Goal: Information Seeking & Learning: Learn about a topic

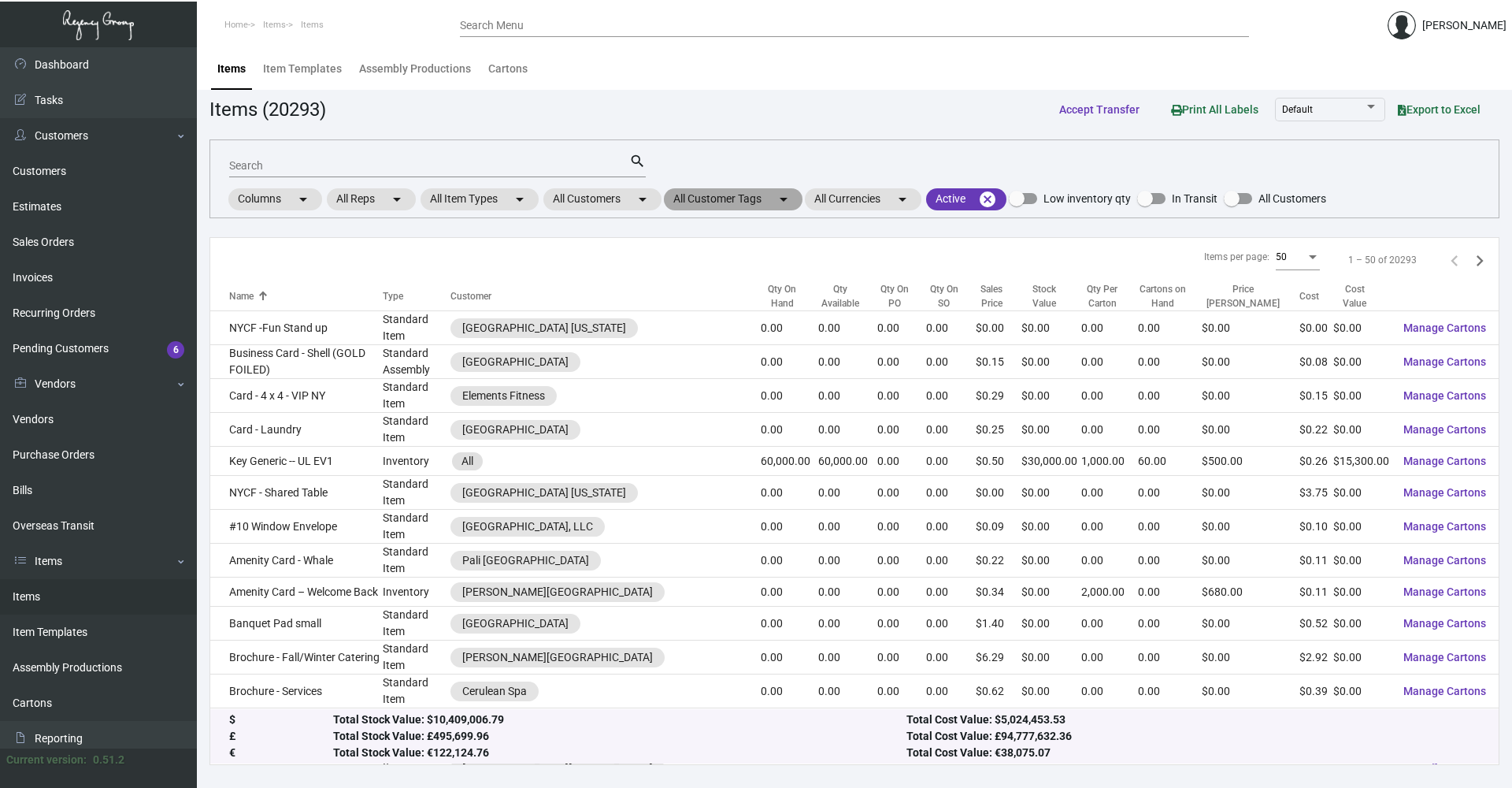
click at [724, 205] on mat-chip "All Customer Tags arrow_drop_down" at bounding box center [732, 198] width 138 height 22
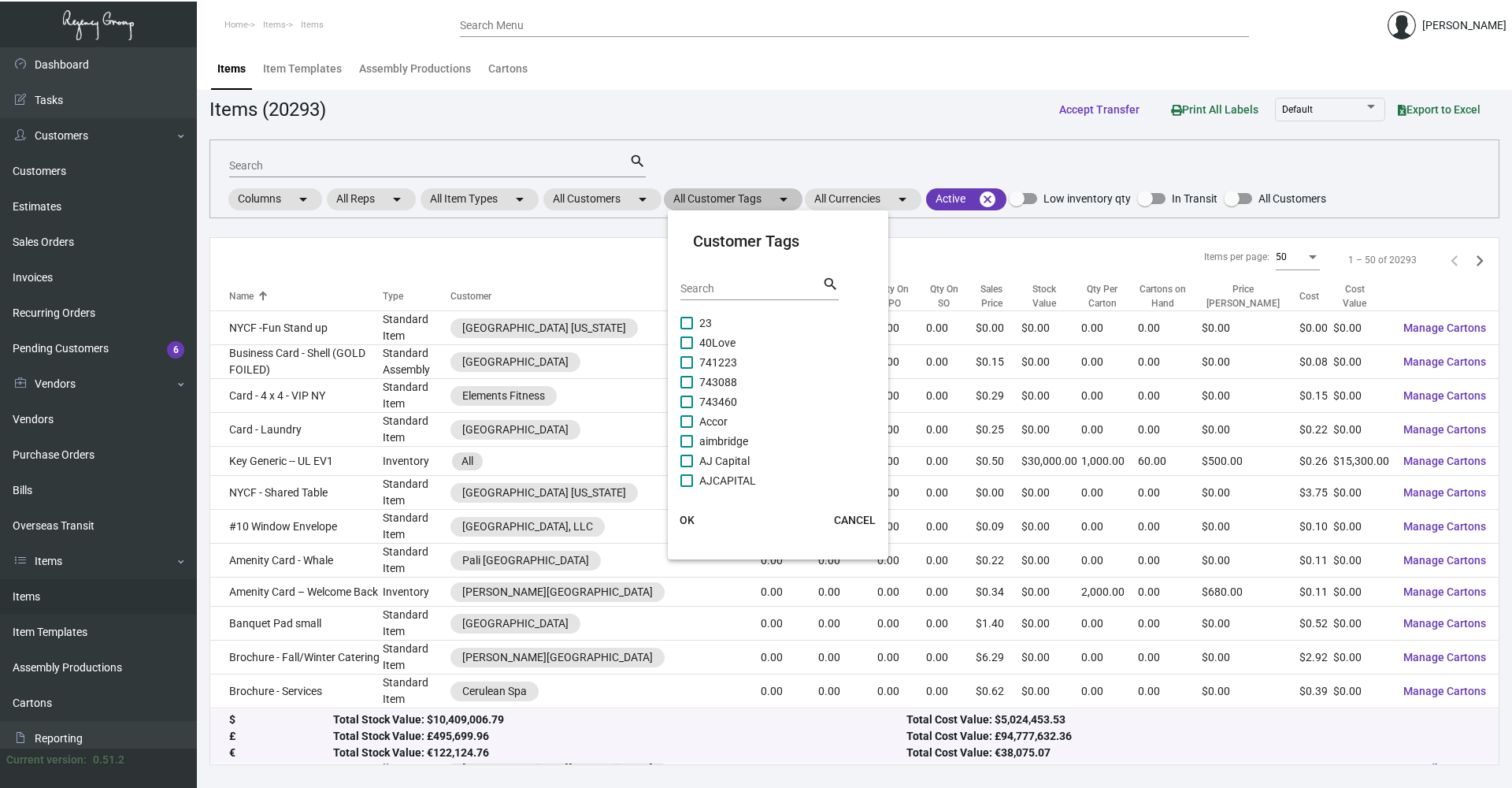
click at [585, 211] on div at bounding box center [756, 394] width 1512 height 788
click at [594, 202] on mat-chip "All Customers arrow_drop_down" at bounding box center [603, 198] width 118 height 22
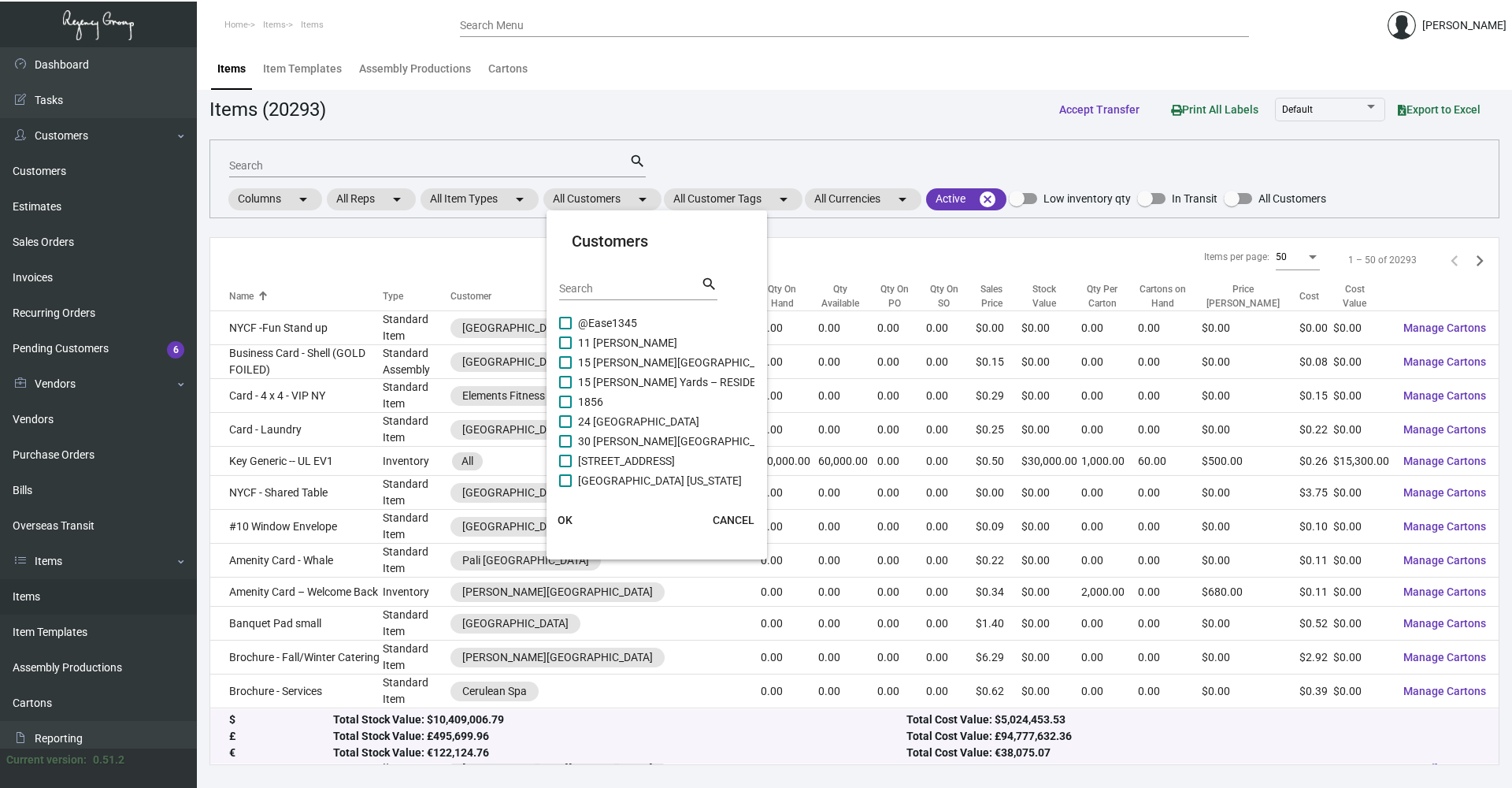
click at [673, 280] on div "Search" at bounding box center [629, 288] width 142 height 24
click at [664, 292] on input "Search" at bounding box center [629, 289] width 142 height 12
type input "intercontinental"
click at [678, 442] on span "Intercontinental [US_STATE][GEOGRAPHIC_DATA]" at bounding box center [699, 441] width 242 height 19
click at [565, 447] on input "Intercontinental [US_STATE][GEOGRAPHIC_DATA]" at bounding box center [564, 447] width 1 height 1
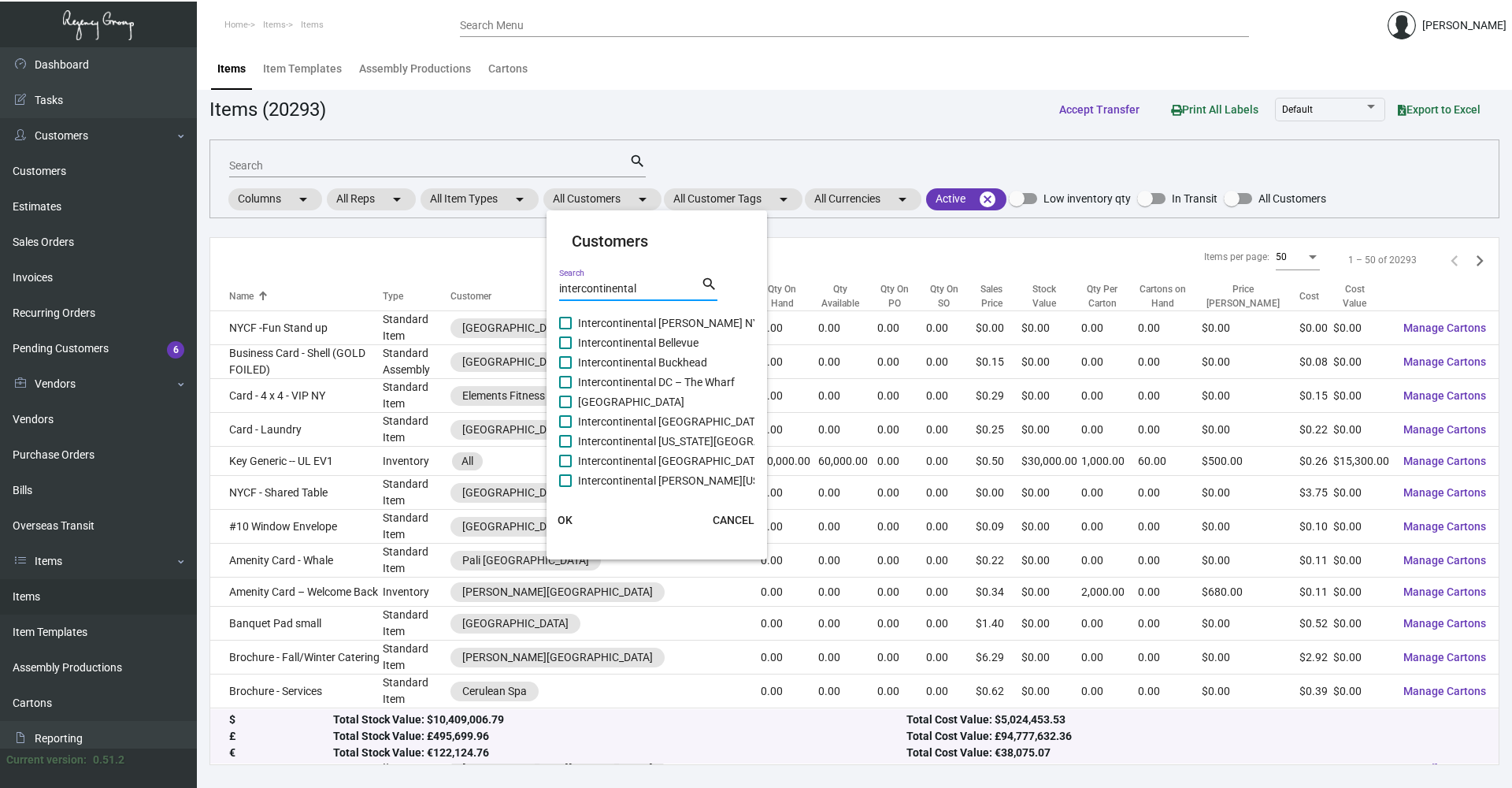
checkbox input "true"
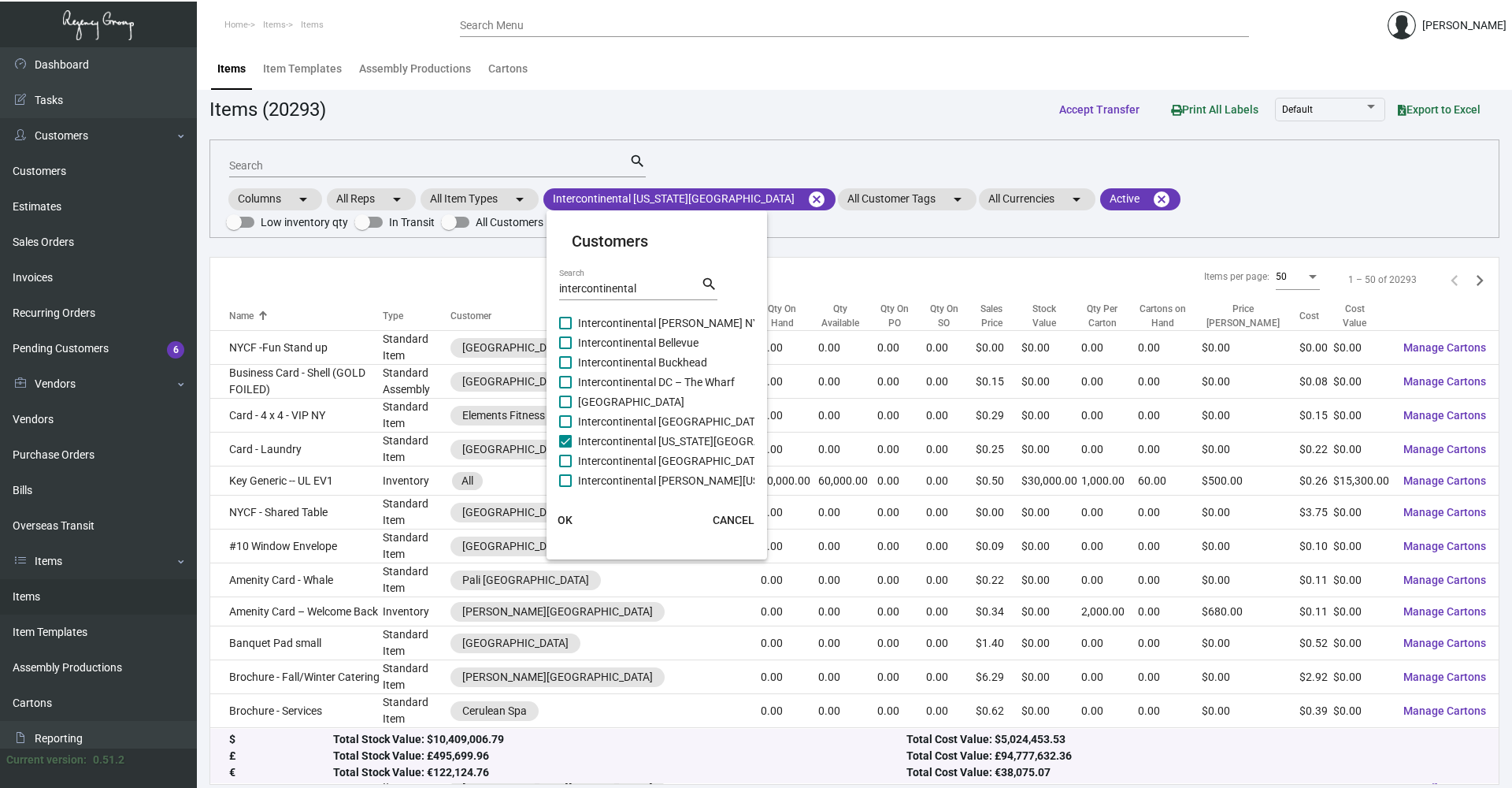
click at [563, 518] on span "OK" at bounding box center [564, 519] width 15 height 12
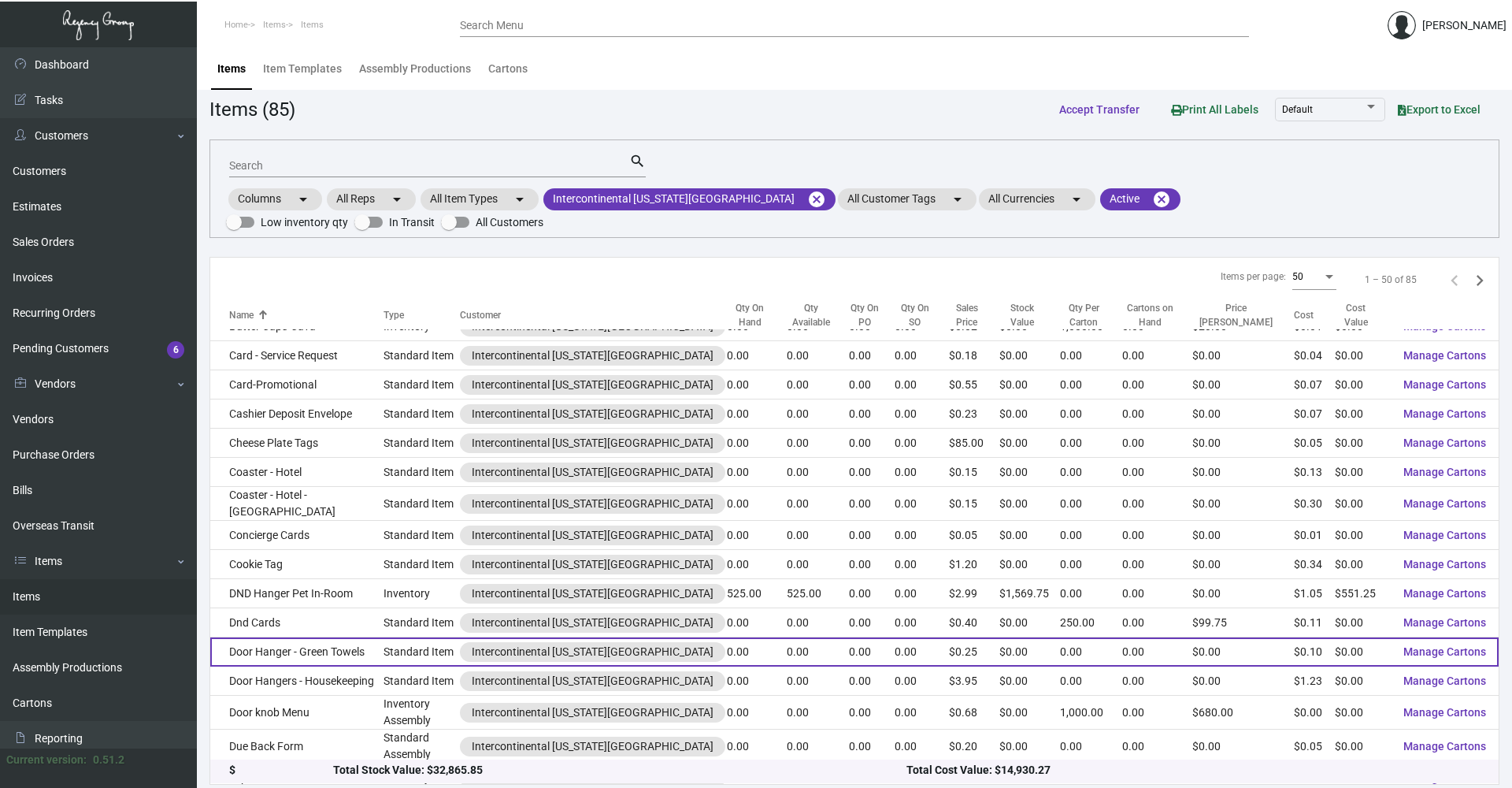
scroll to position [631, 0]
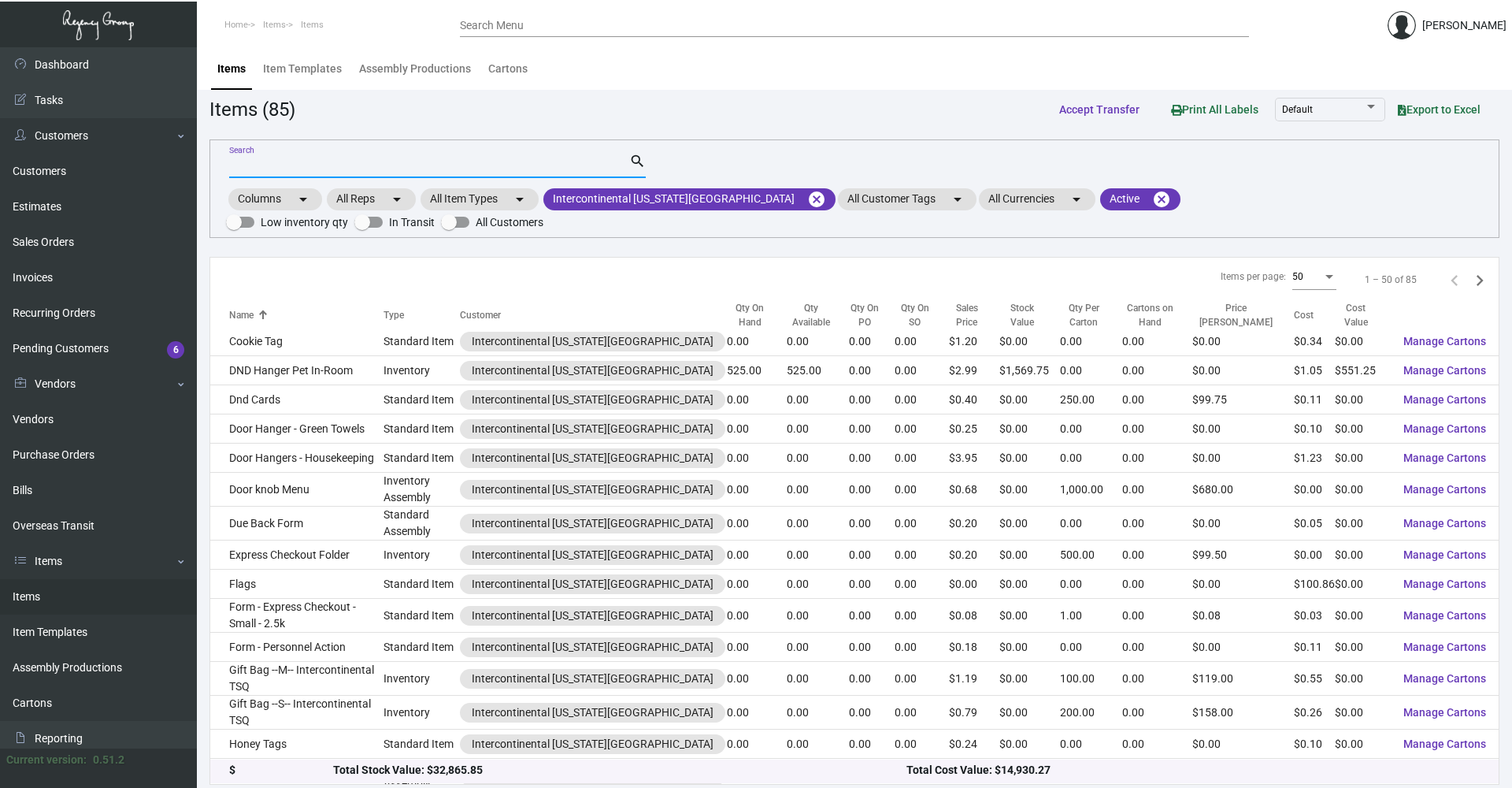
click at [330, 171] on input "Search" at bounding box center [430, 166] width 400 height 12
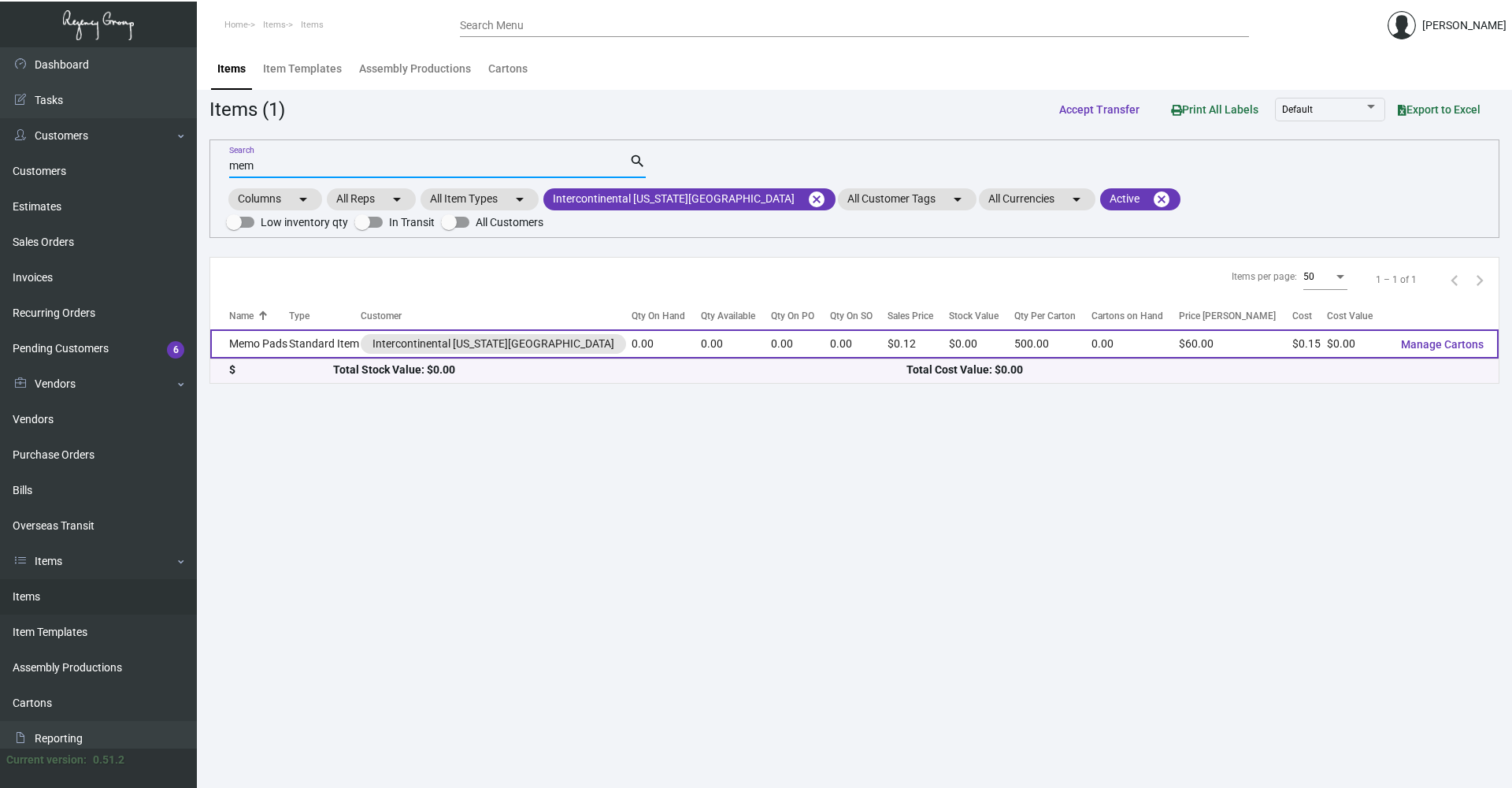
type input "mem"
click at [227, 330] on td "Memo Pads" at bounding box center [250, 344] width 79 height 30
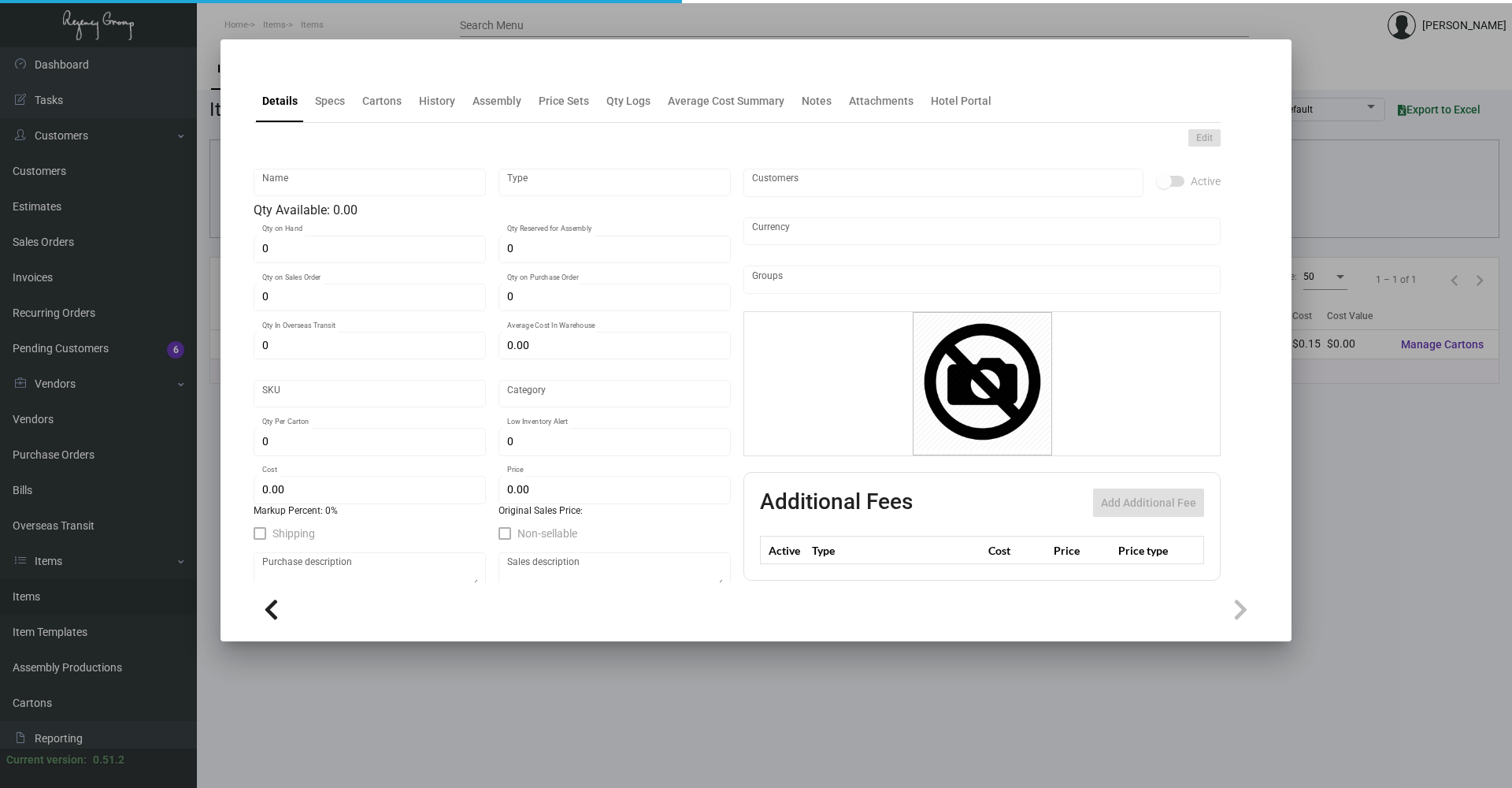
type input "Memo Pads"
type input "Standard Item"
type input "$ 0.00"
type input "883"
type input "Standard"
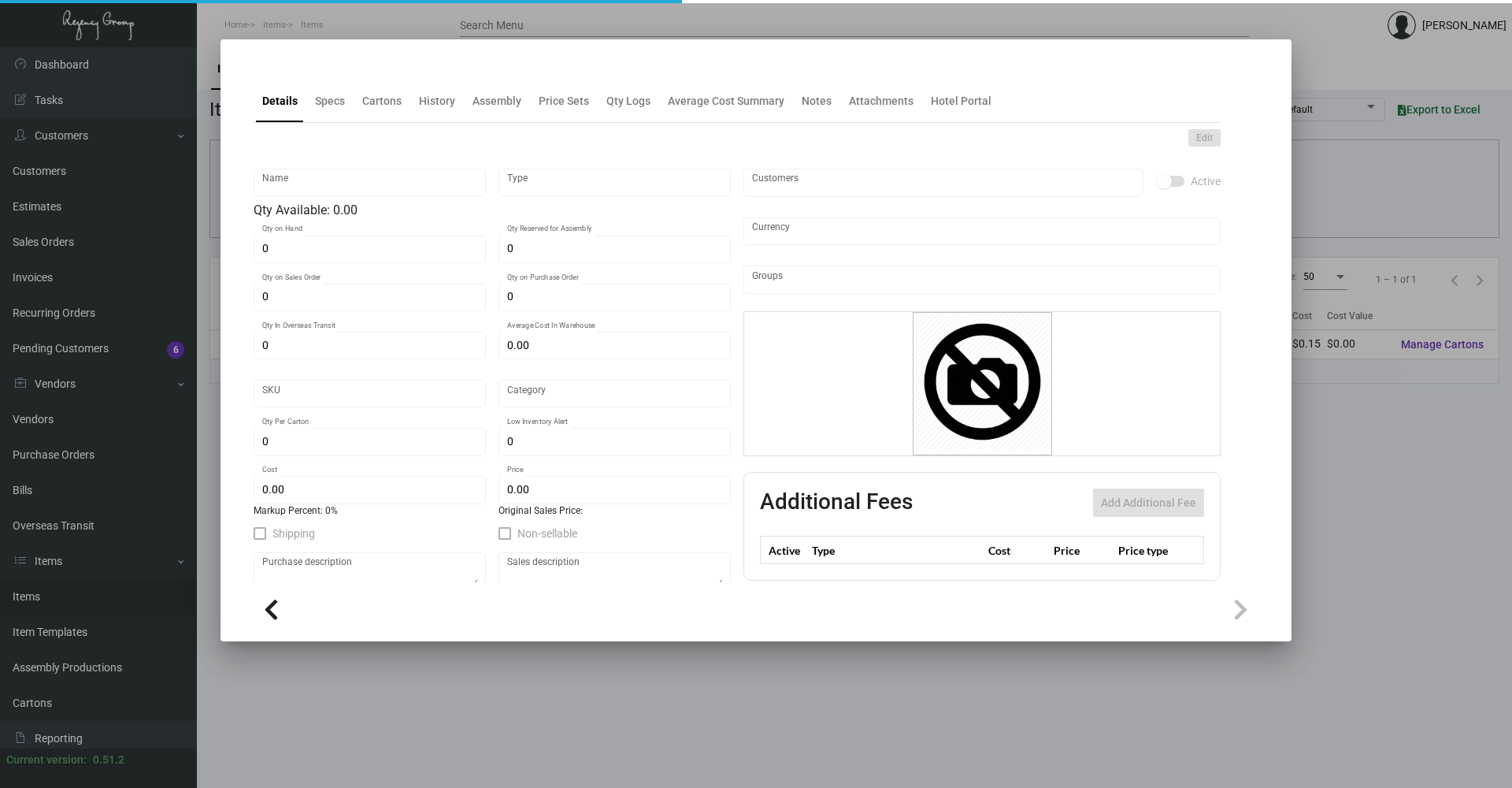
type input "500"
type input "$ 0.15"
type input "$ 0.12"
type textarea "Memo Pads: Size 3.5x5.5, #60 cougar opaque bright white smooth text, printing 2…"
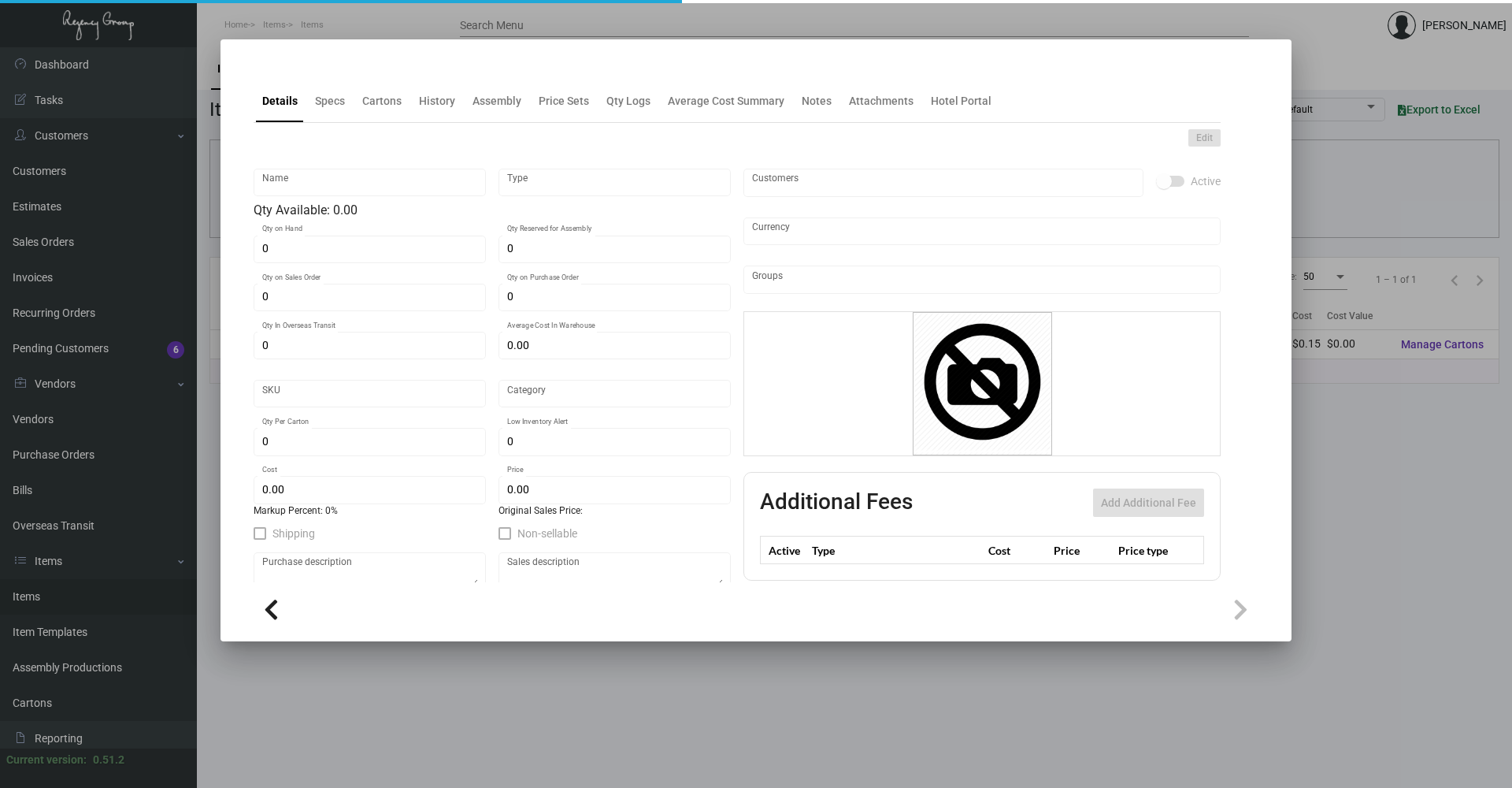
checkbox input "true"
type input "United States Dollar $"
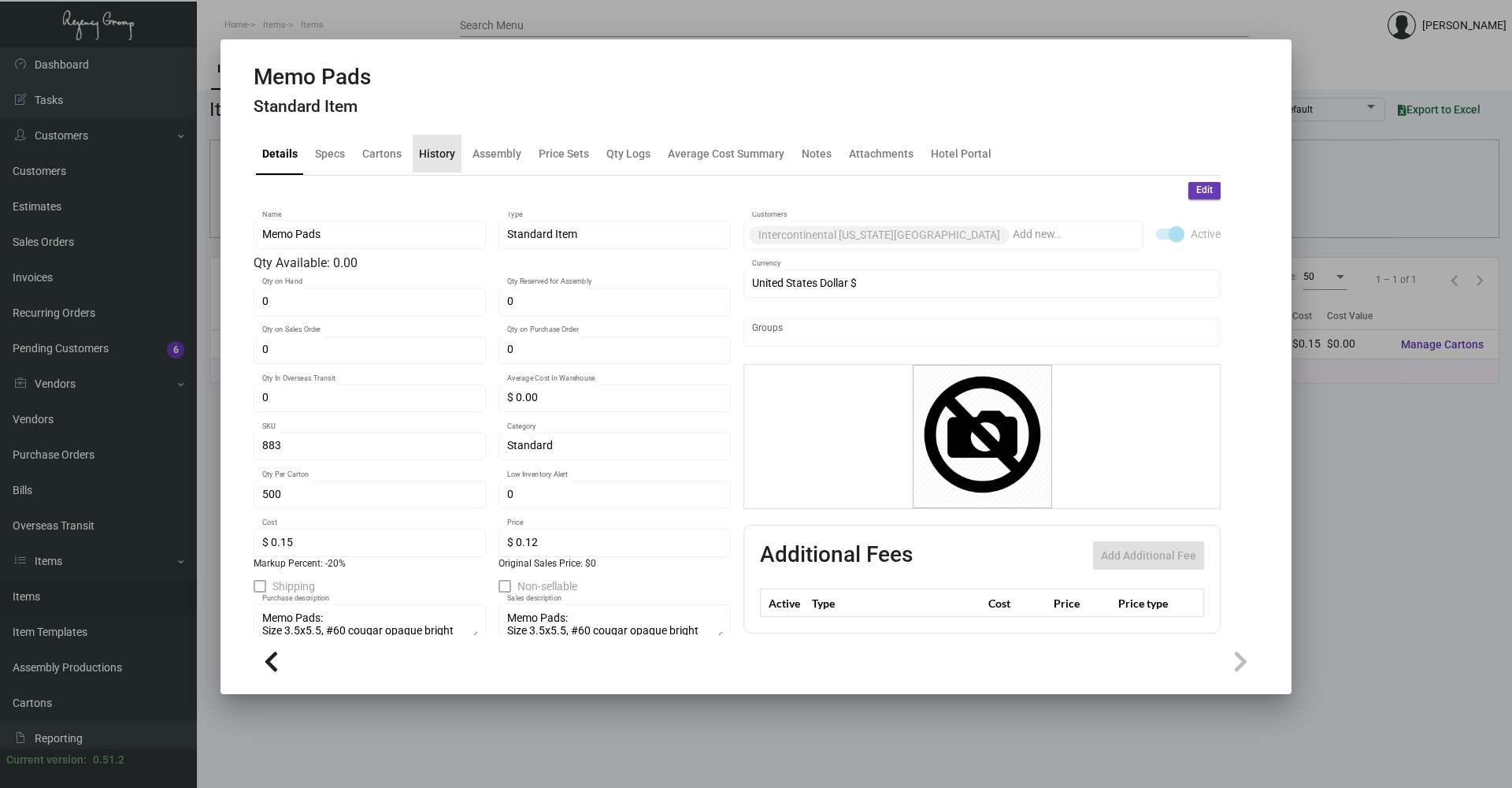
click at [441, 151] on div "History" at bounding box center [437, 153] width 37 height 17
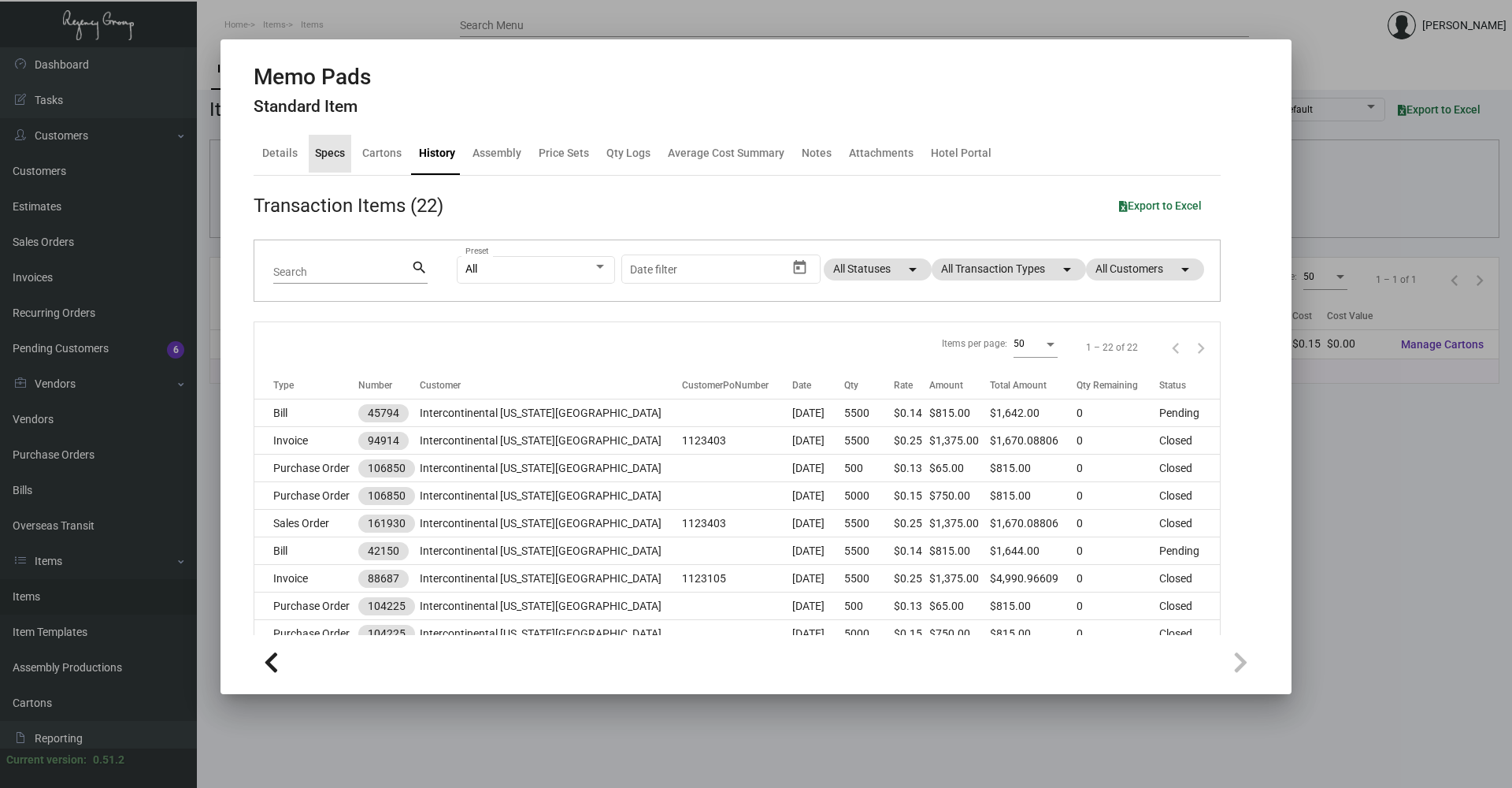
click at [344, 163] on div "Specs" at bounding box center [330, 153] width 43 height 37
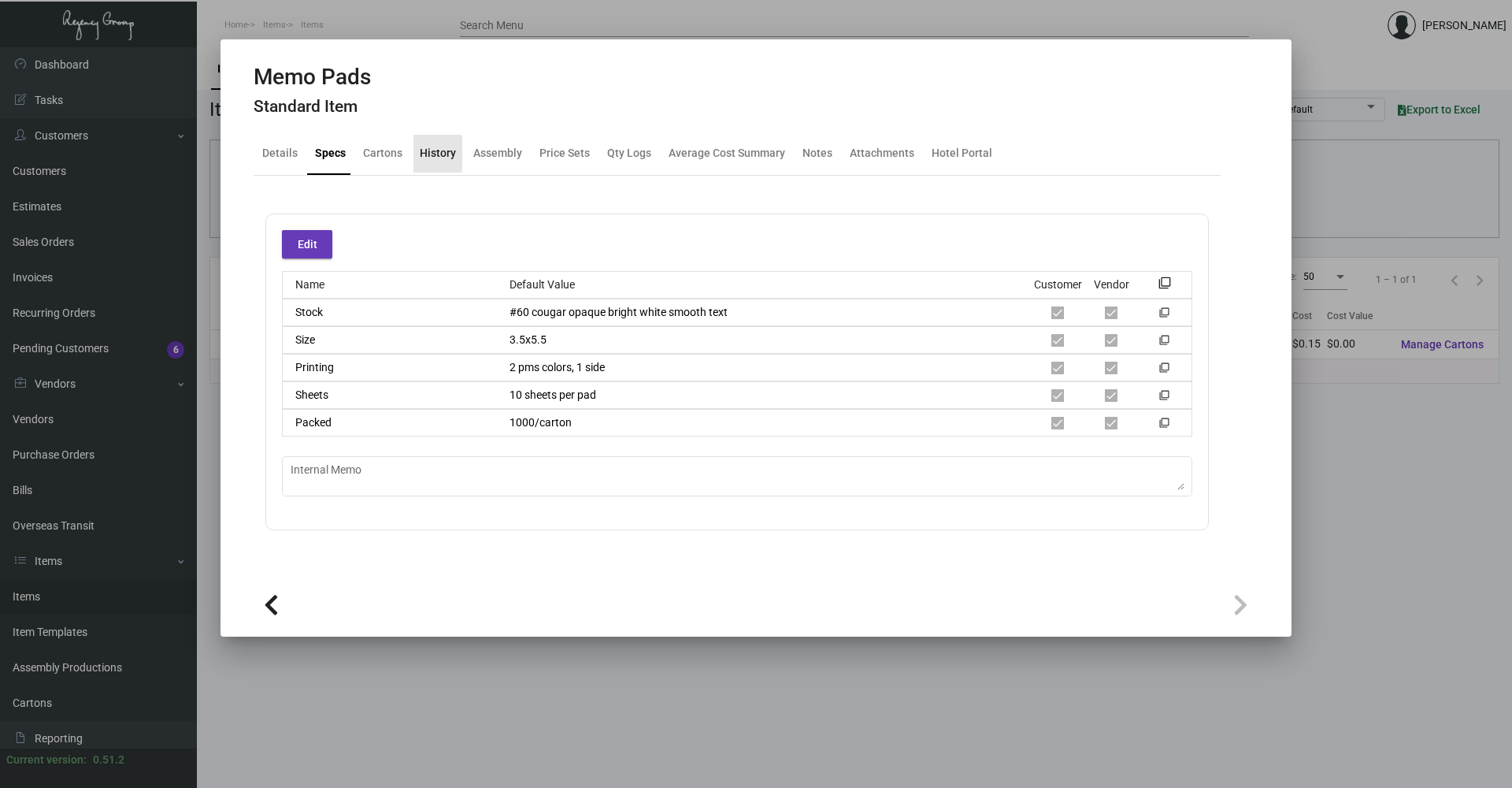
click at [434, 154] on div "History" at bounding box center [438, 153] width 37 height 17
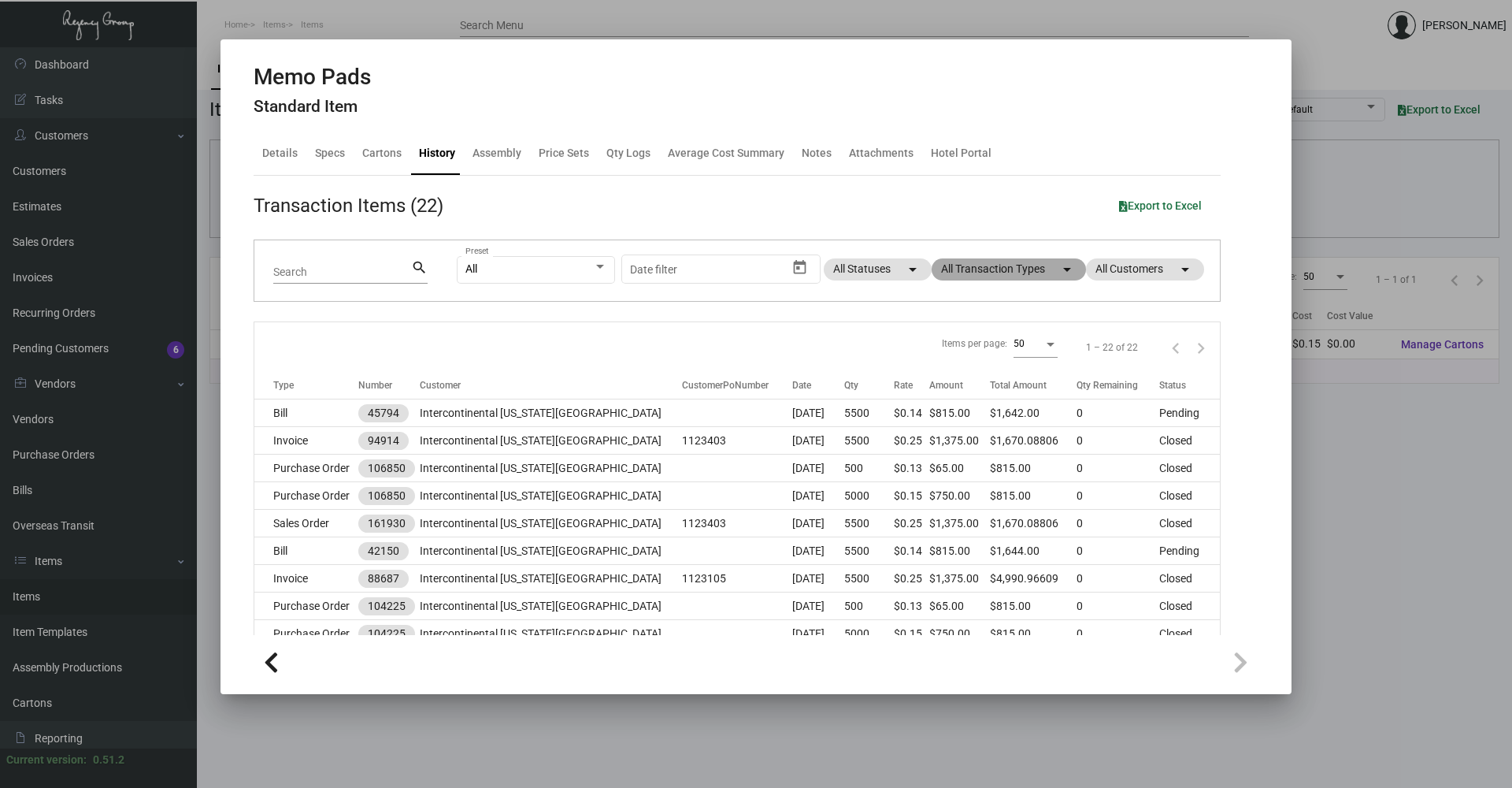
click at [956, 280] on mat-chip "All Transaction Types arrow_drop_down" at bounding box center [1009, 269] width 155 height 22
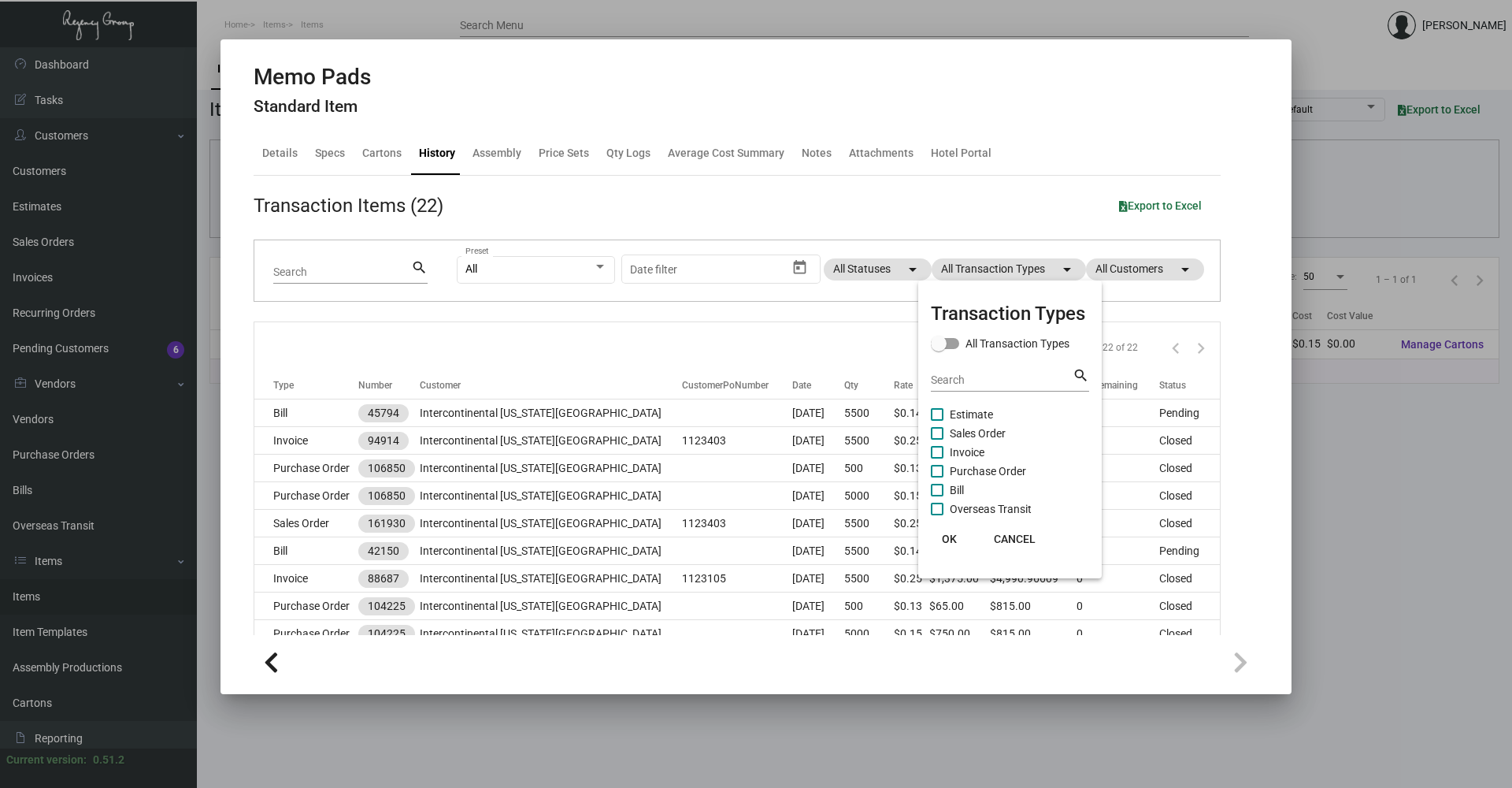
click at [978, 469] on span "Purchase Order" at bounding box center [988, 471] width 77 height 19
click at [937, 477] on input "Purchase Order" at bounding box center [936, 477] width 1 height 1
checkbox input "true"
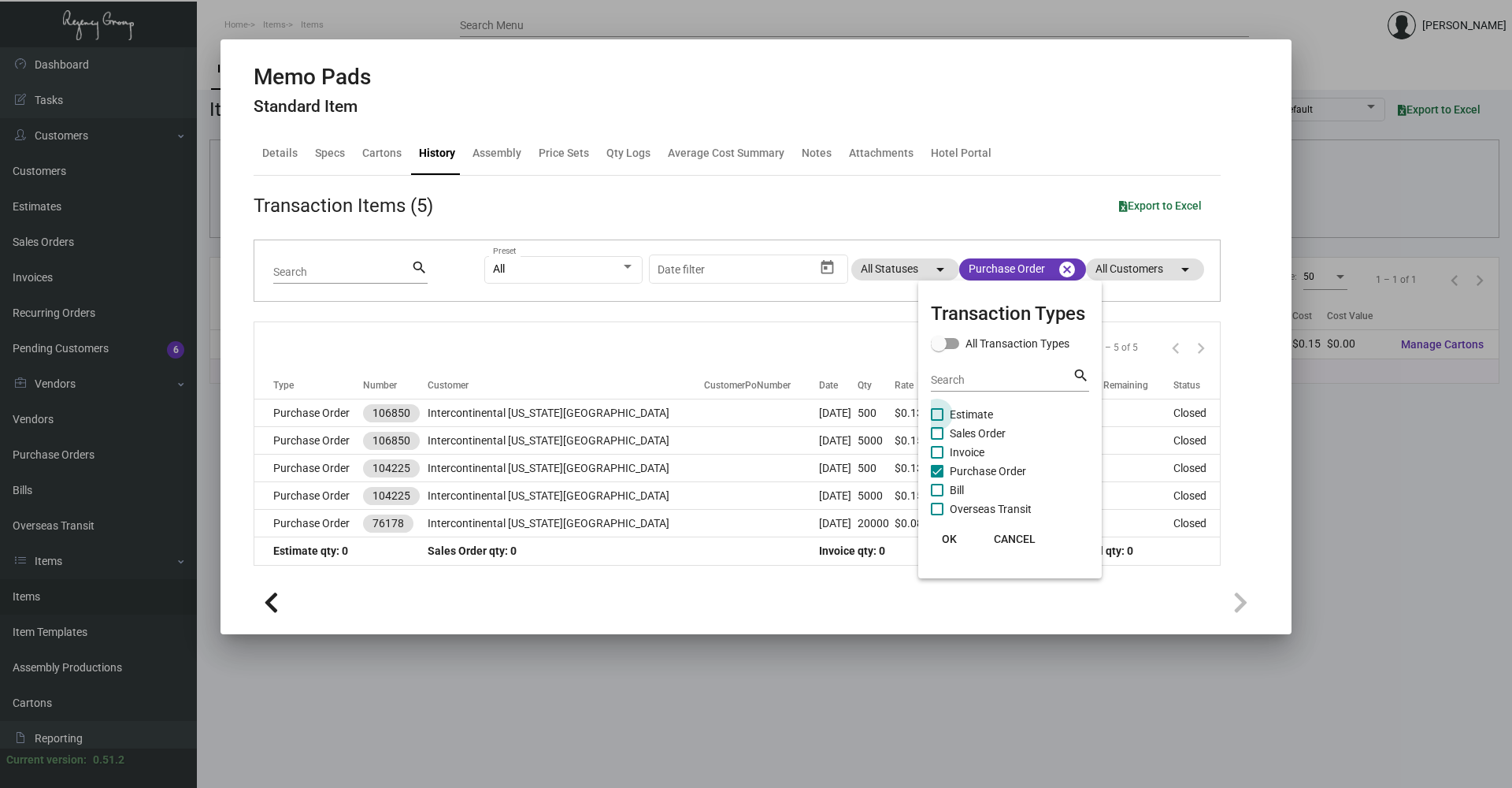
click at [983, 413] on span "Estimate" at bounding box center [971, 414] width 43 height 19
click at [937, 421] on input "Estimate" at bounding box center [936, 421] width 1 height 1
checkbox input "true"
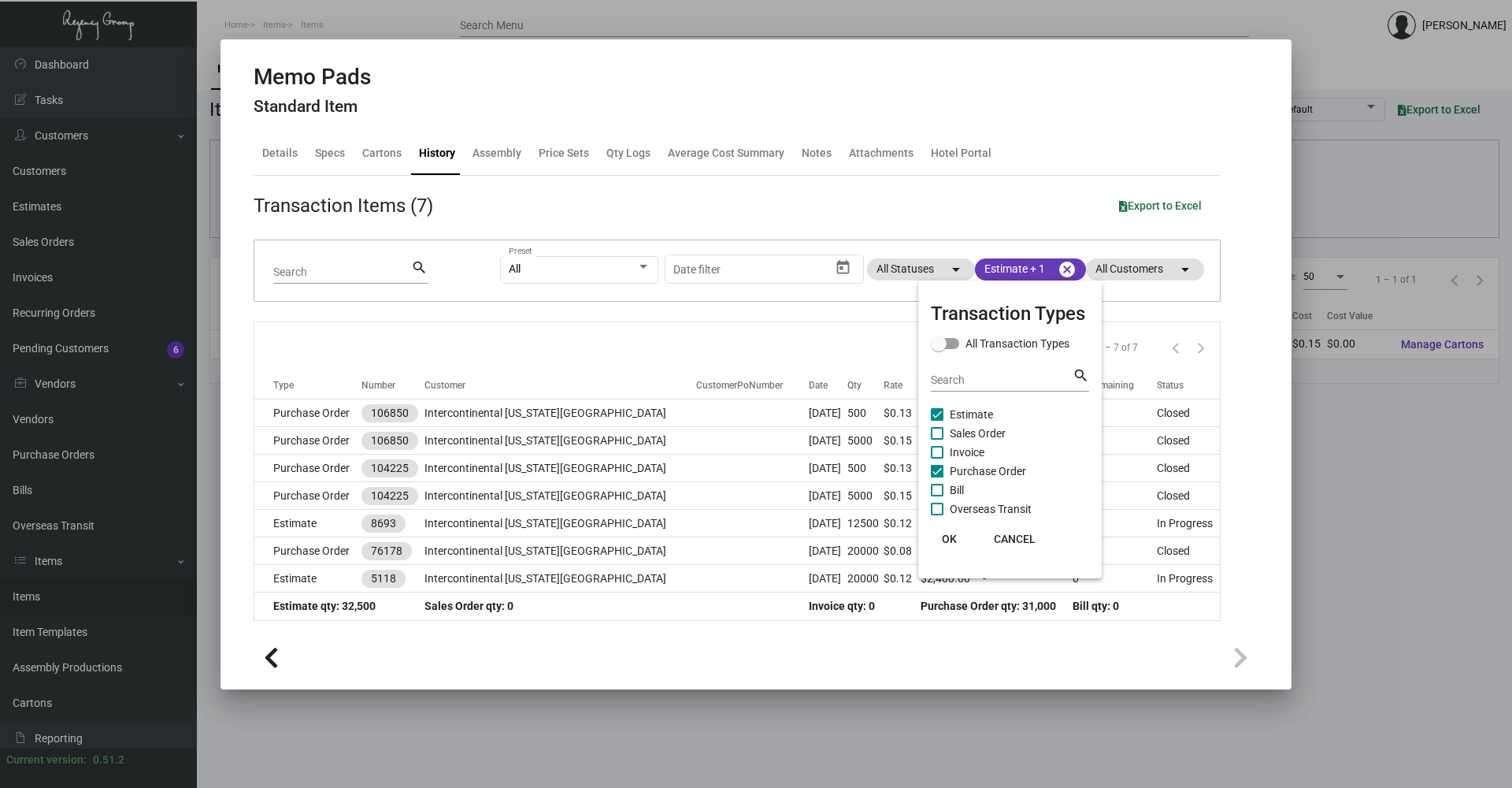
click at [949, 538] on span "OK" at bounding box center [949, 538] width 15 height 12
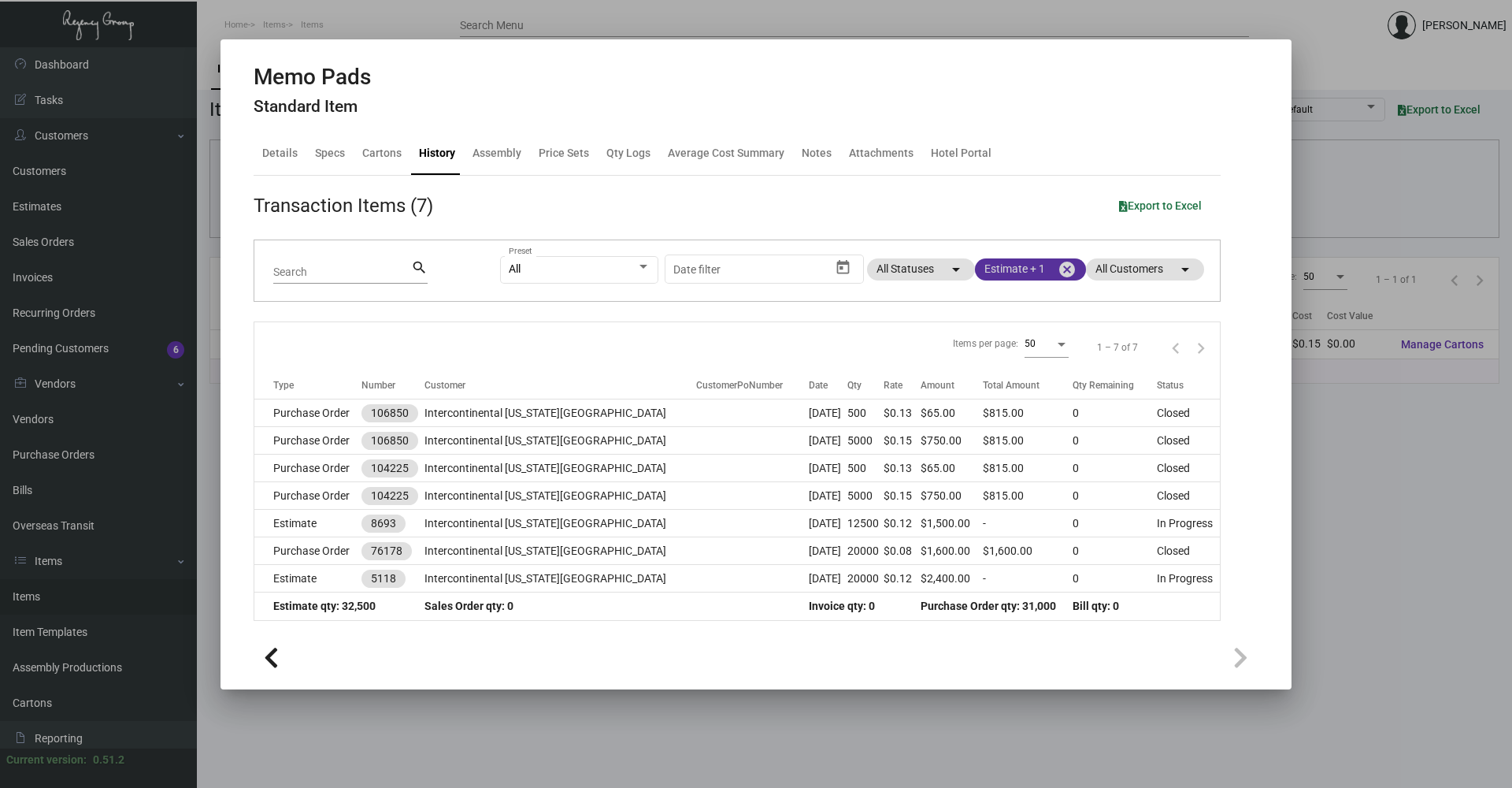
click at [1030, 277] on mat-chip "Estimate + 1 cancel" at bounding box center [1030, 269] width 111 height 22
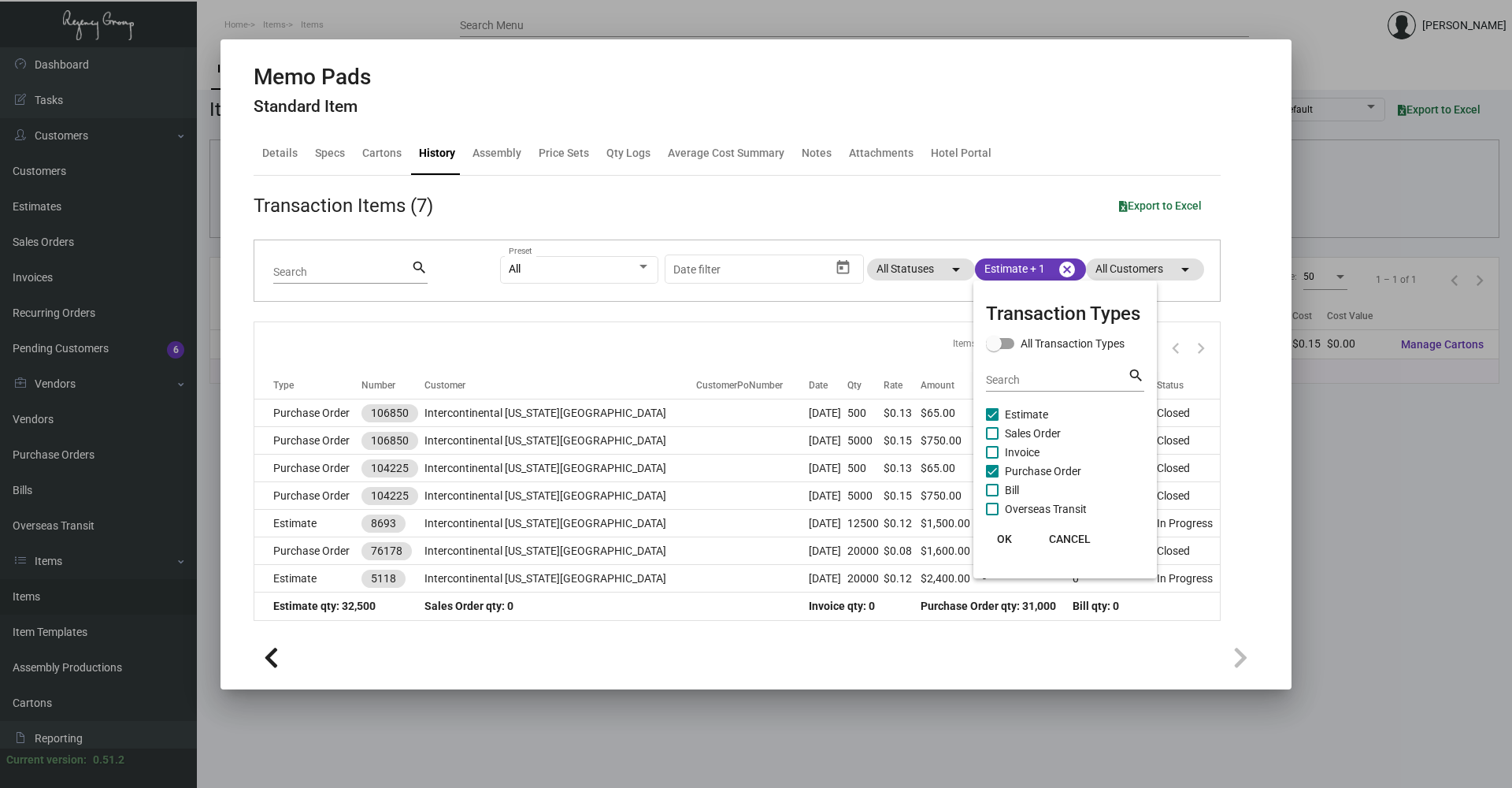
click at [1033, 436] on span "Sales Order" at bounding box center [1033, 433] width 56 height 19
click at [992, 439] on input "Sales Order" at bounding box center [991, 439] width 1 height 1
checkbox input "true"
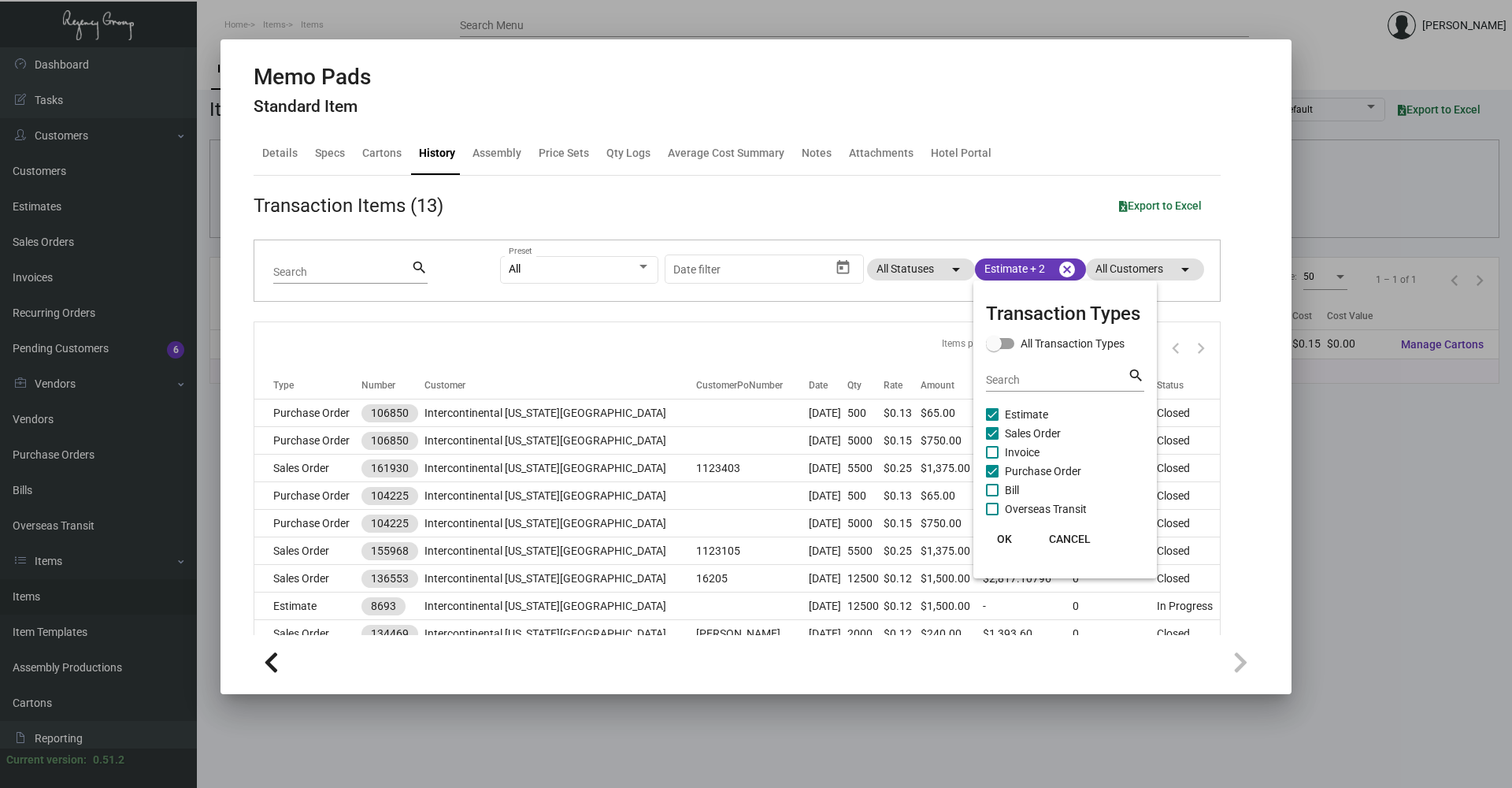
click at [1008, 538] on span "OK" at bounding box center [1004, 538] width 15 height 12
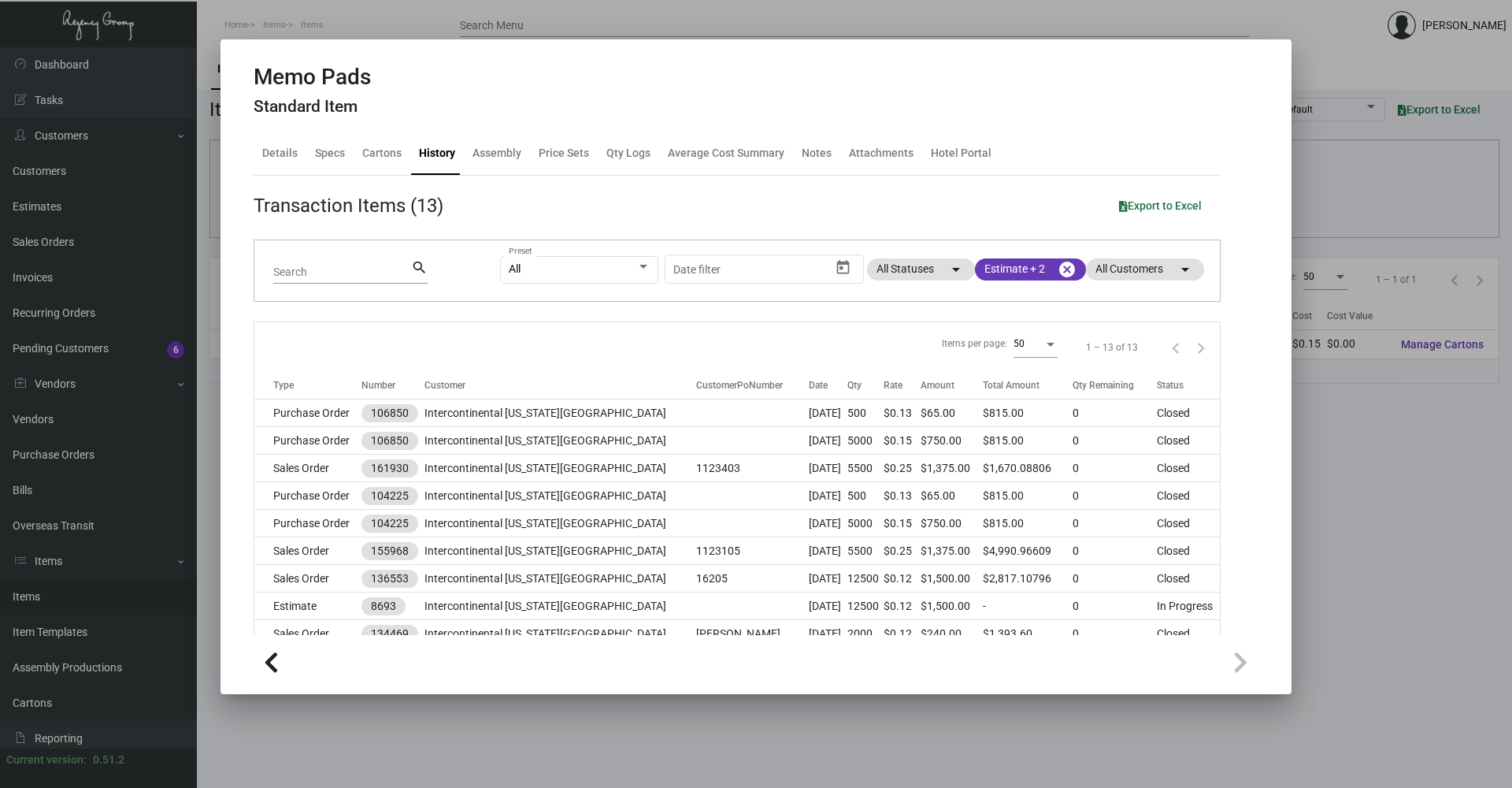
click at [1457, 337] on div at bounding box center [756, 394] width 1512 height 788
